Goal: Use online tool/utility

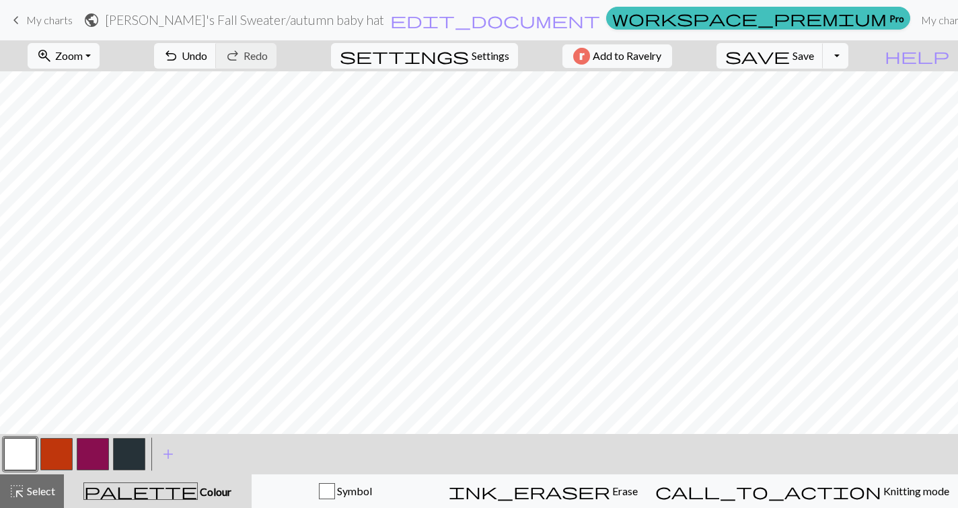
click at [129, 452] on button "button" at bounding box center [129, 454] width 32 height 32
click at [22, 454] on button "button" at bounding box center [20, 454] width 32 height 32
click at [129, 445] on button "button" at bounding box center [129, 454] width 32 height 32
click at [24, 462] on button "button" at bounding box center [20, 454] width 32 height 32
click at [92, 456] on button "button" at bounding box center [93, 454] width 32 height 32
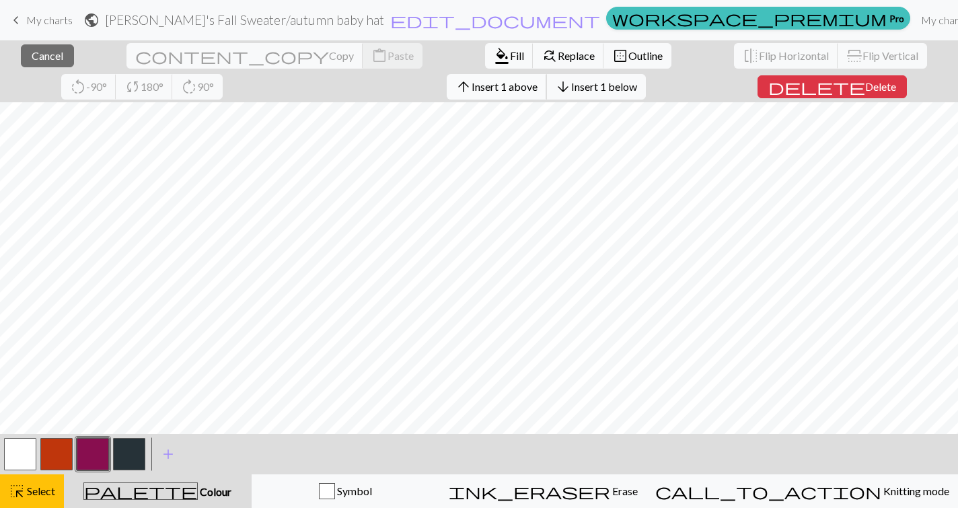
click at [472, 90] on span "Insert 1 above" at bounding box center [505, 86] width 66 height 13
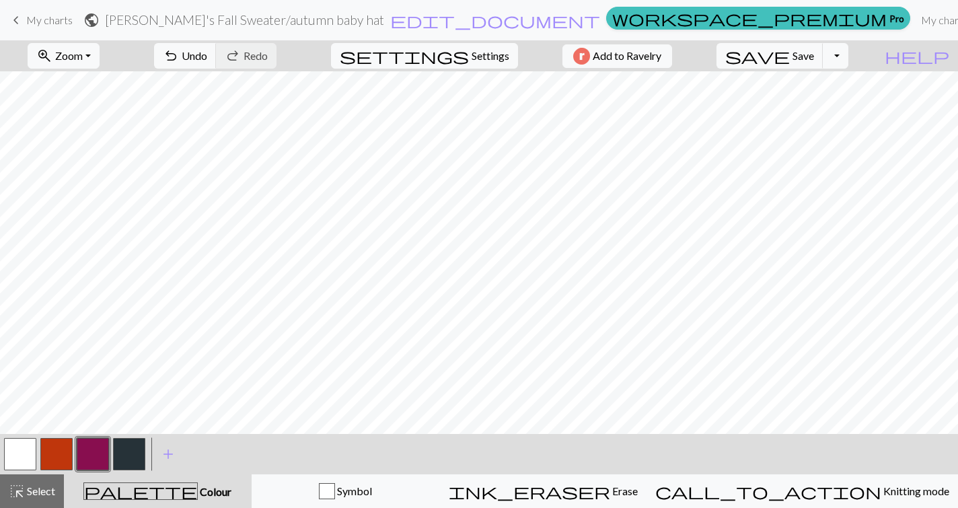
click at [89, 459] on button "button" at bounding box center [93, 454] width 32 height 32
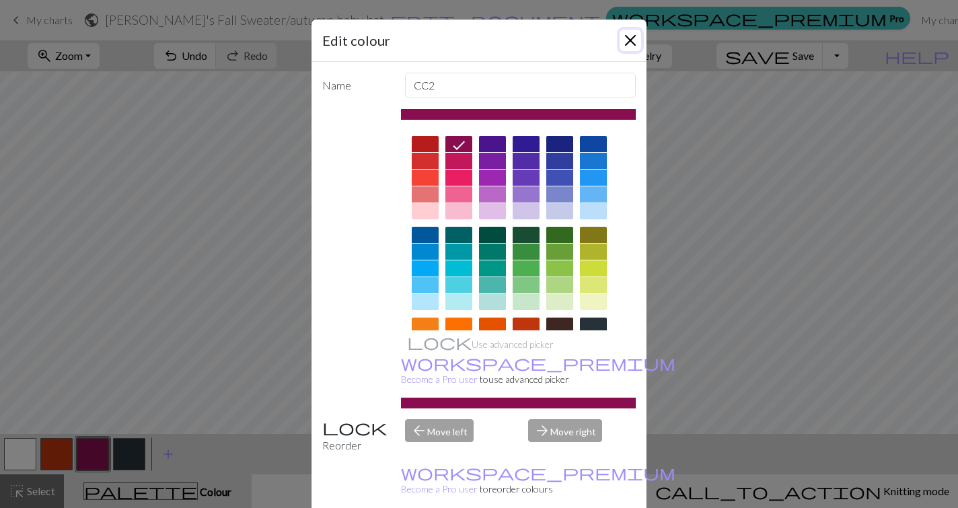
click at [637, 42] on button "Close" at bounding box center [631, 41] width 22 height 22
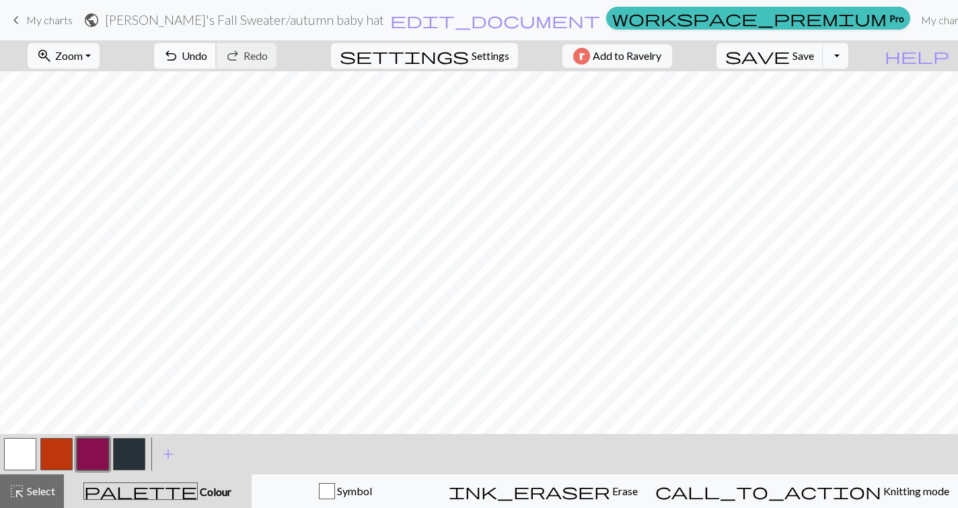
click at [179, 57] on span "undo" at bounding box center [171, 55] width 16 height 19
click at [22, 451] on button "button" at bounding box center [20, 454] width 32 height 32
